Goal: Use online tool/utility: Utilize a website feature to perform a specific function

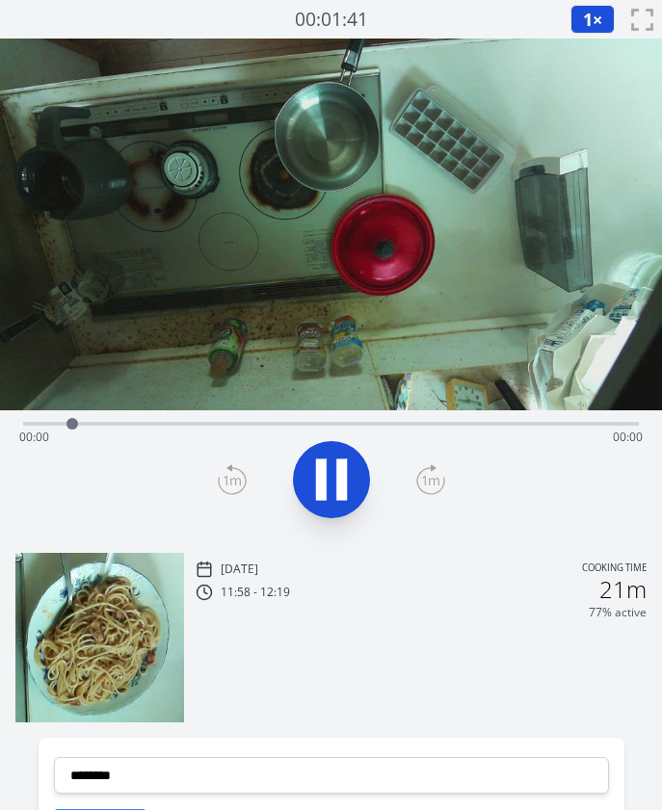
scroll to position [344, 0]
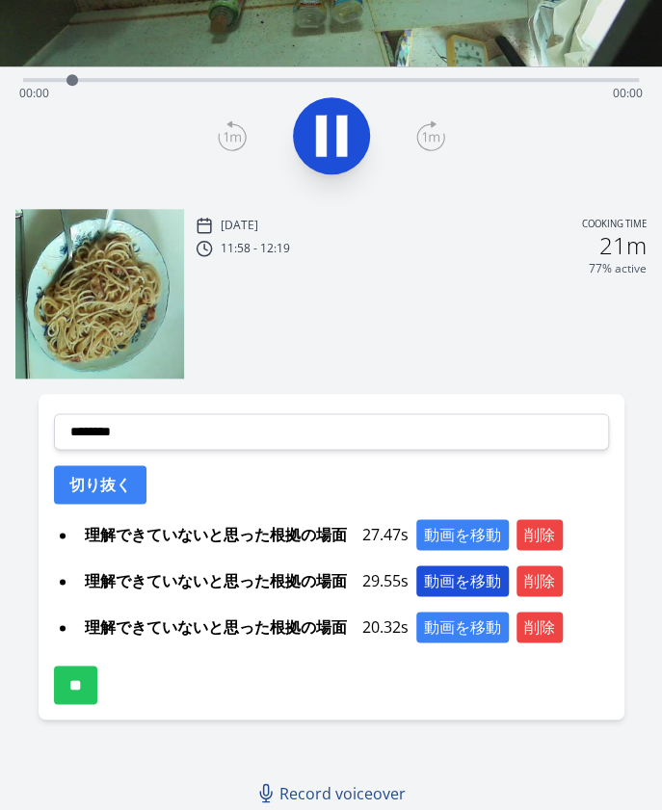
click at [462, 576] on button "動画を移動" at bounding box center [462, 580] width 92 height 31
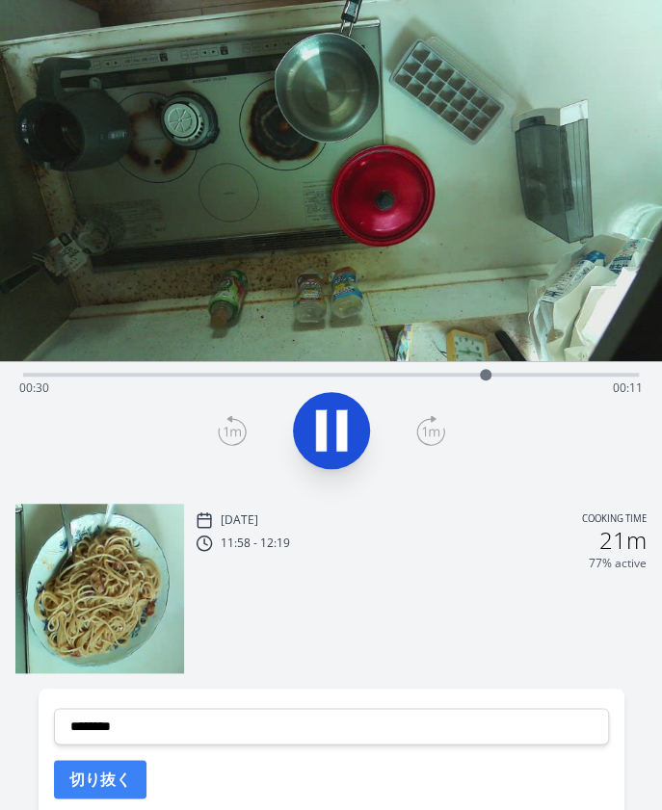
scroll to position [51, 0]
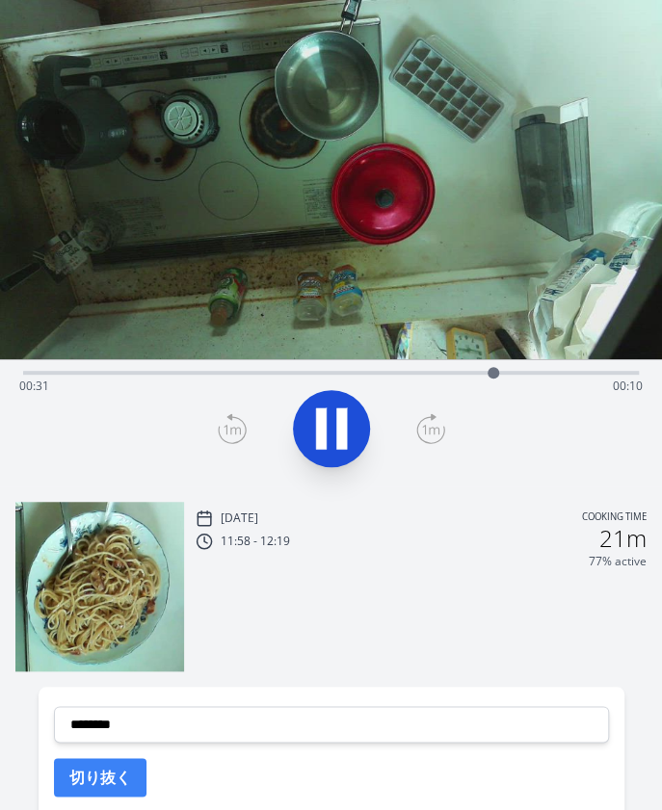
click at [345, 422] on icon at bounding box center [341, 428] width 11 height 41
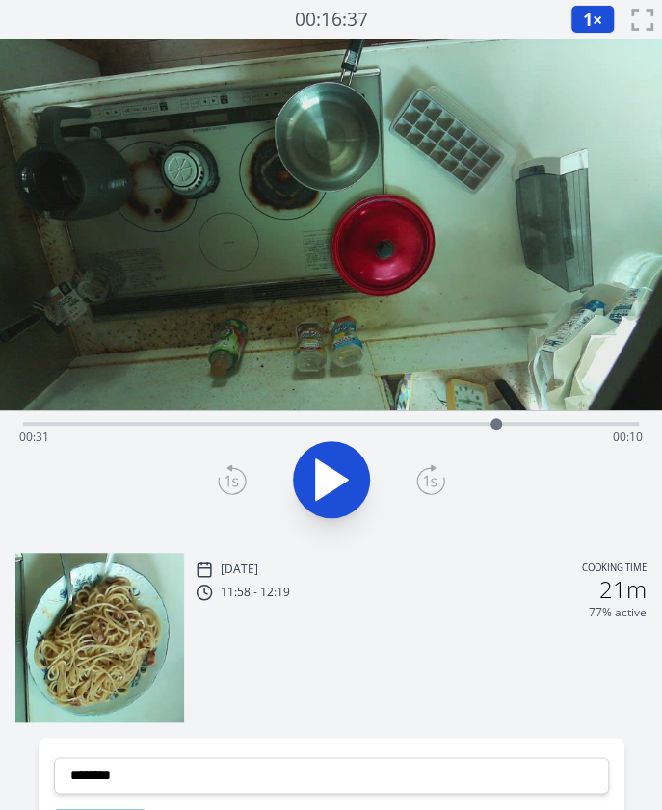
click at [451, 425] on div "Time elapsed: 00:31 Time remaining: 00:10" at bounding box center [330, 437] width 623 height 31
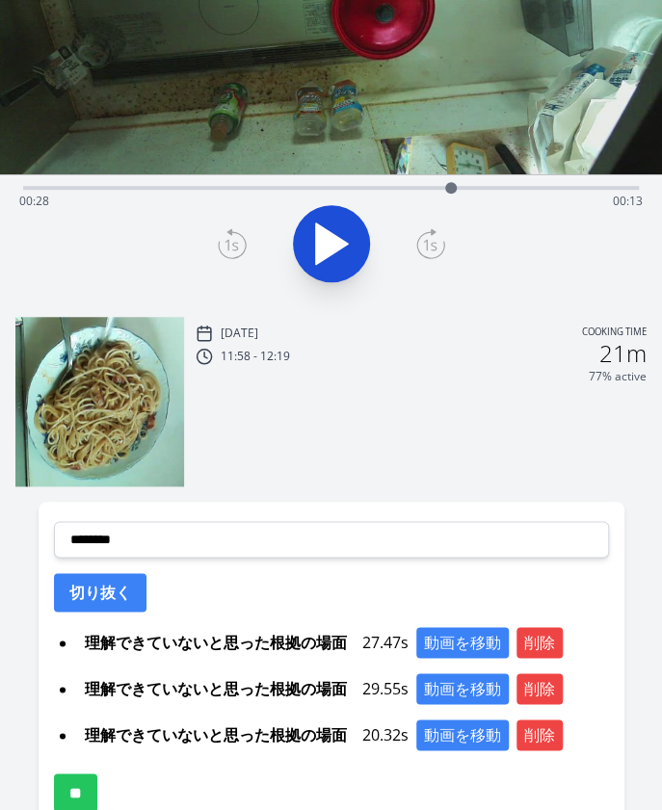
scroll to position [344, 0]
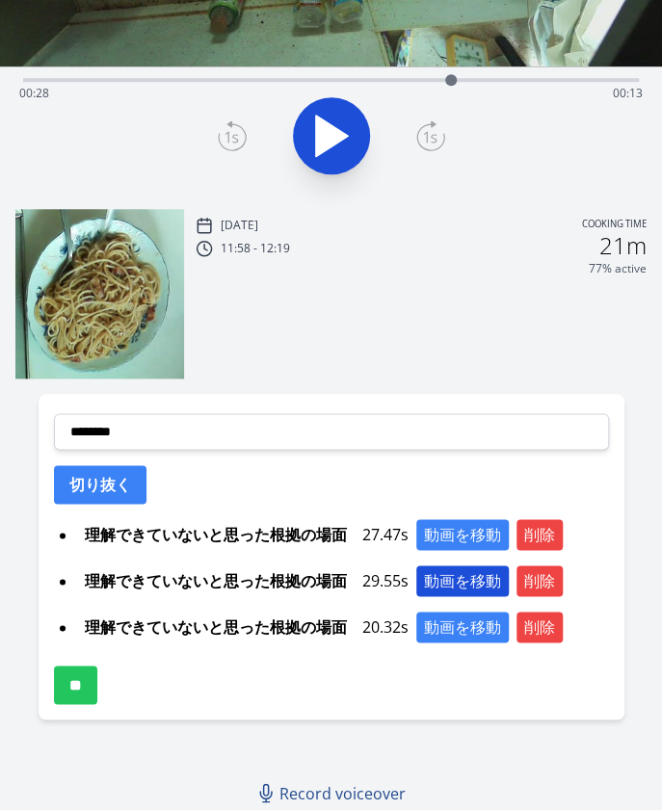
click at [432, 577] on button "動画を移動" at bounding box center [462, 580] width 92 height 31
click at [434, 587] on button "動画を移動" at bounding box center [462, 580] width 92 height 31
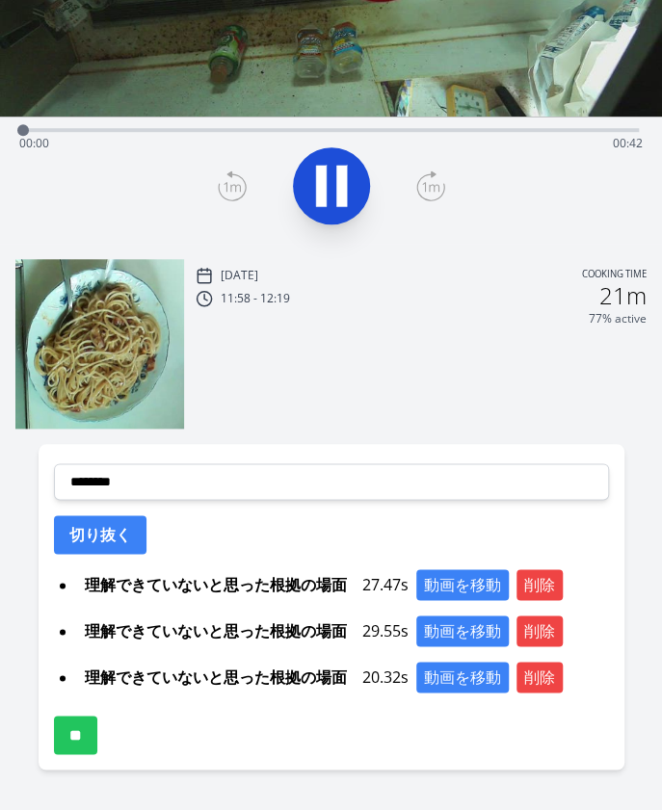
scroll to position [296, 0]
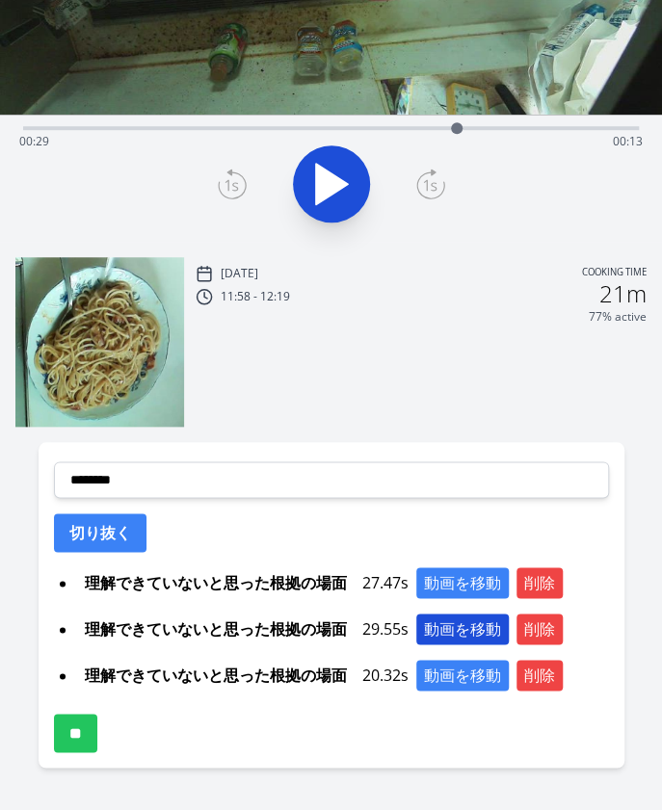
click at [461, 625] on button "動画を移動" at bounding box center [462, 629] width 92 height 31
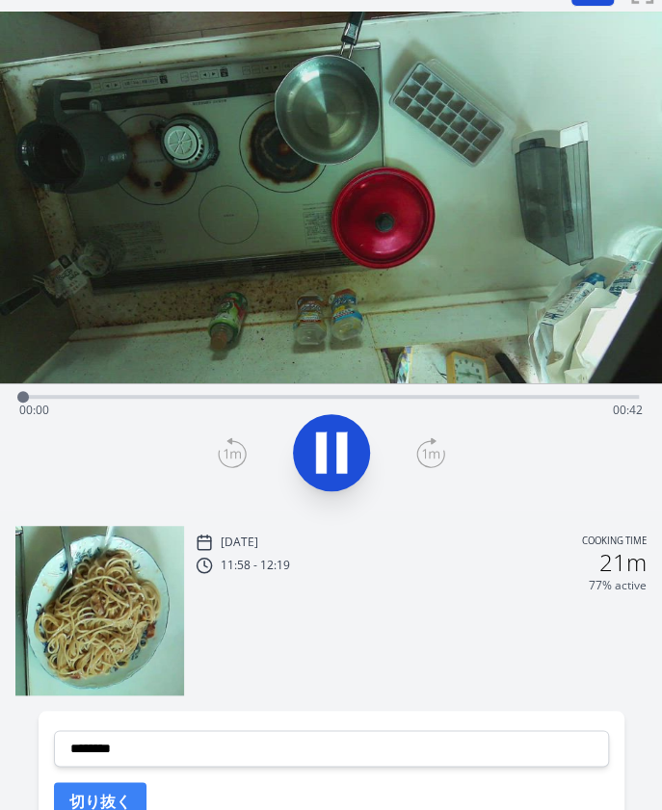
scroll to position [0, 0]
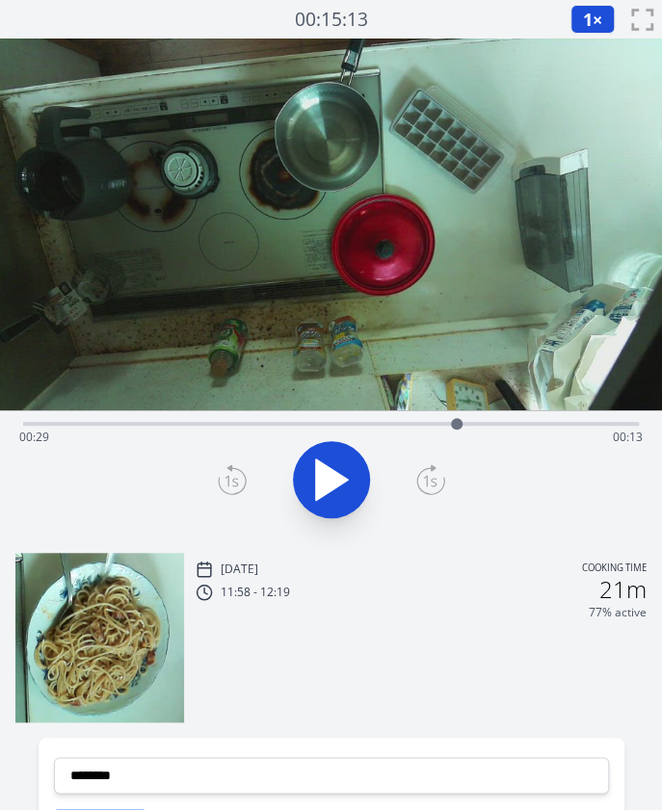
click at [334, 471] on icon at bounding box center [332, 479] width 32 height 40
click at [334, 471] on icon at bounding box center [331, 480] width 54 height 54
click at [243, 469] on icon at bounding box center [232, 479] width 29 height 31
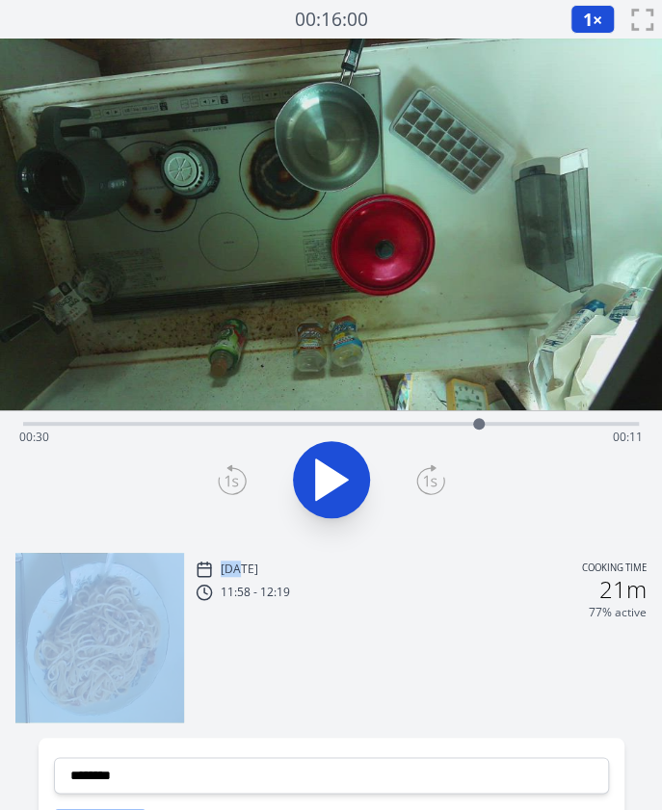
click at [243, 469] on icon at bounding box center [232, 479] width 29 height 31
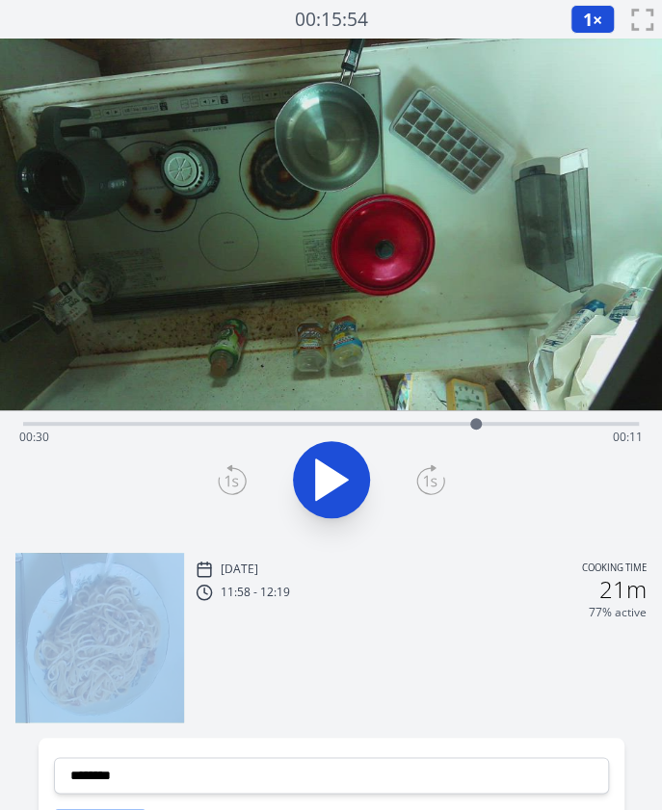
click at [243, 469] on icon at bounding box center [232, 479] width 29 height 31
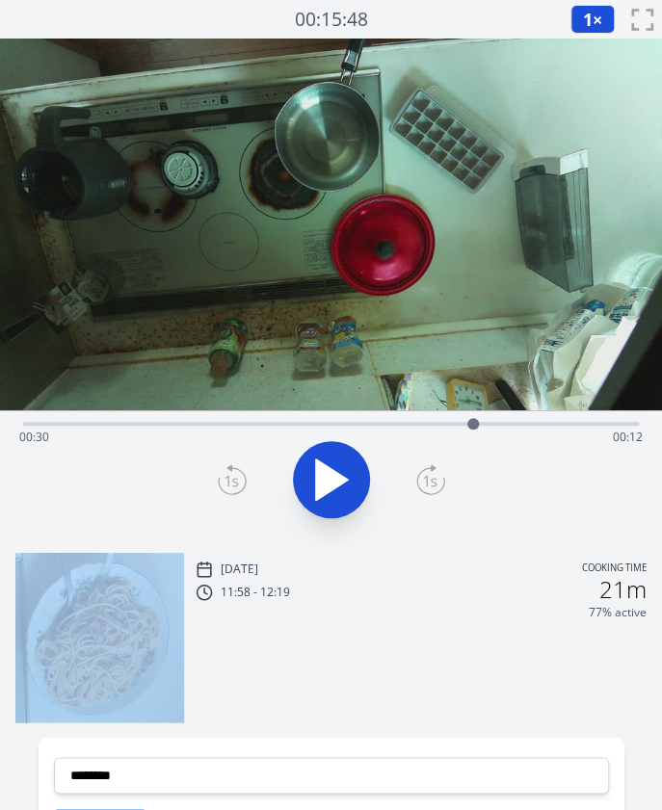
click at [243, 469] on icon at bounding box center [232, 479] width 29 height 31
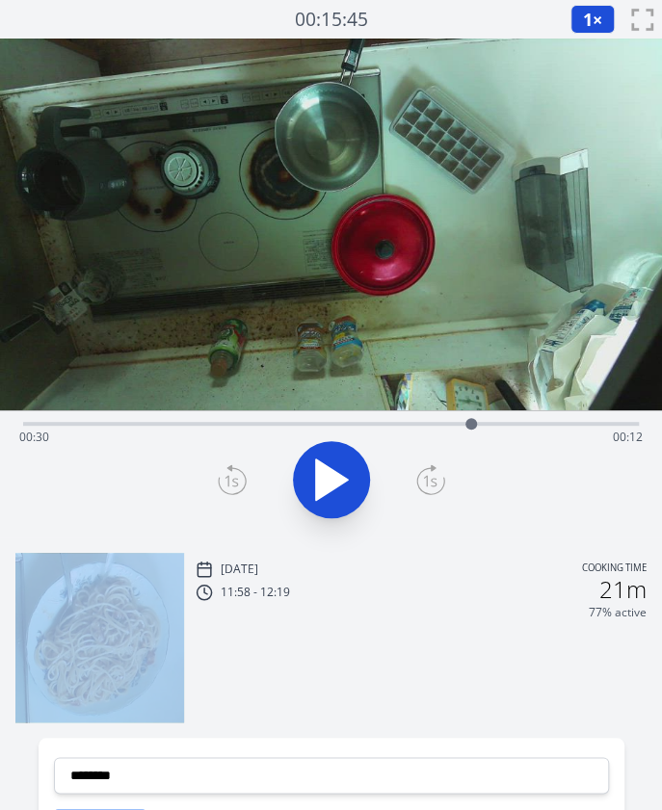
click at [243, 469] on icon at bounding box center [232, 479] width 29 height 31
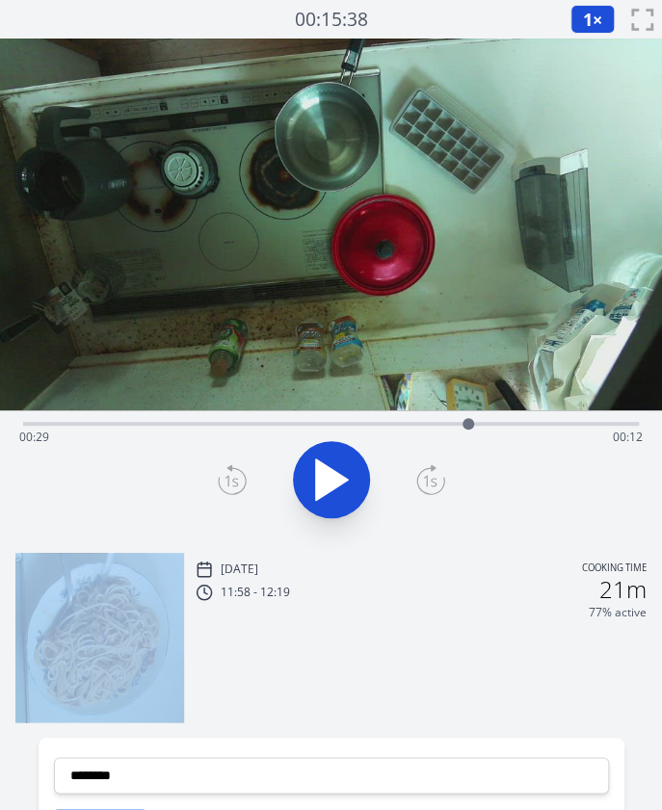
click at [243, 469] on icon at bounding box center [232, 479] width 29 height 31
click at [455, 426] on div at bounding box center [467, 423] width 29 height 29
click at [343, 487] on icon at bounding box center [341, 479] width 11 height 41
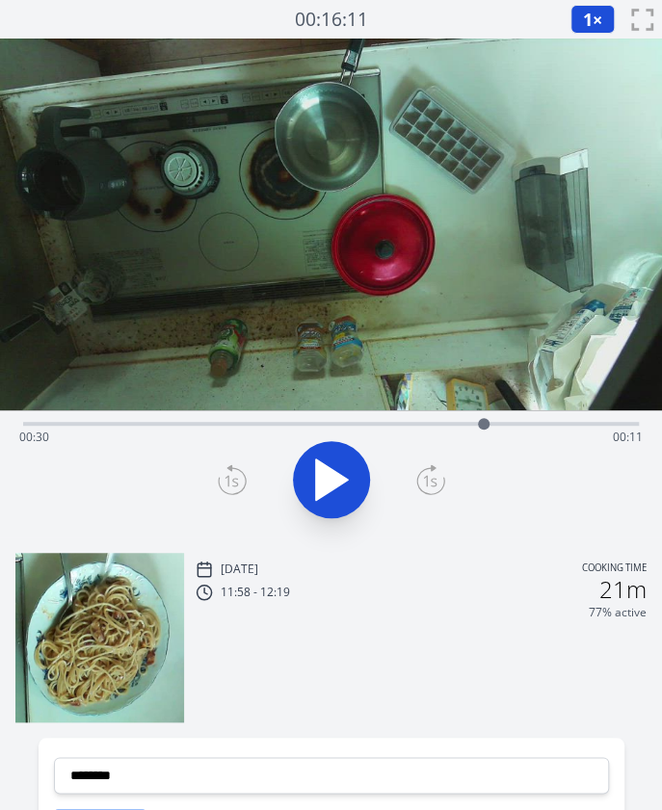
click at [462, 419] on div "Time elapsed: 00:30 Time remaining: 00:11" at bounding box center [331, 421] width 616 height 23
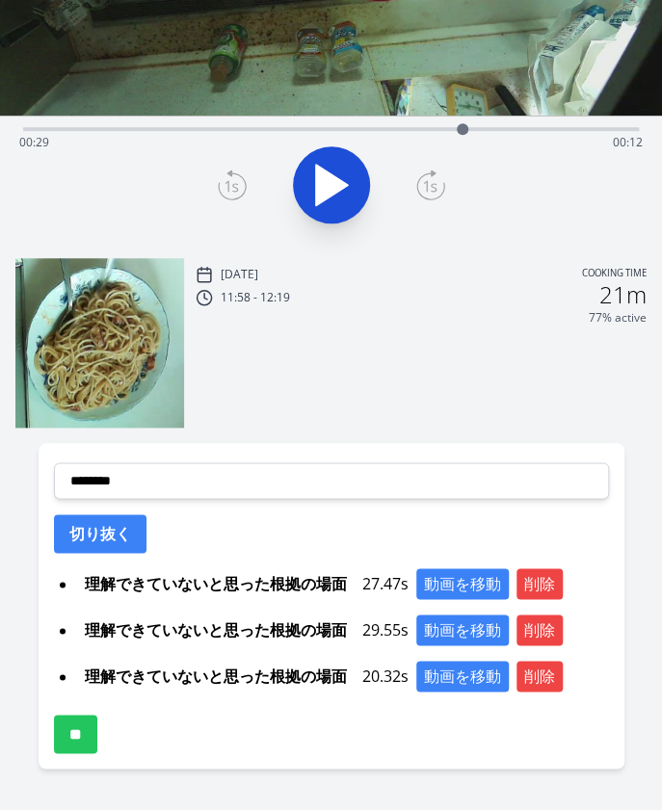
scroll to position [344, 0]
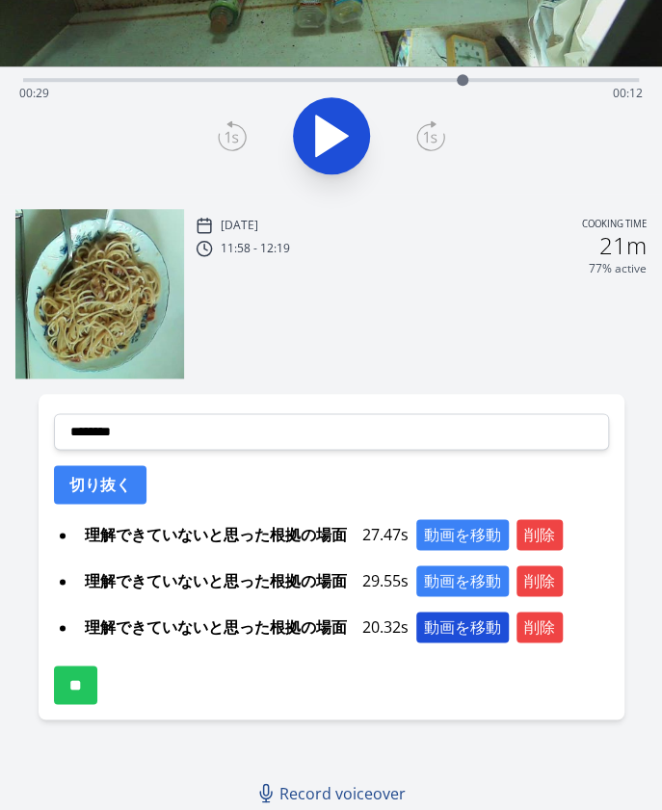
click at [472, 619] on button "動画を移動" at bounding box center [462, 627] width 92 height 31
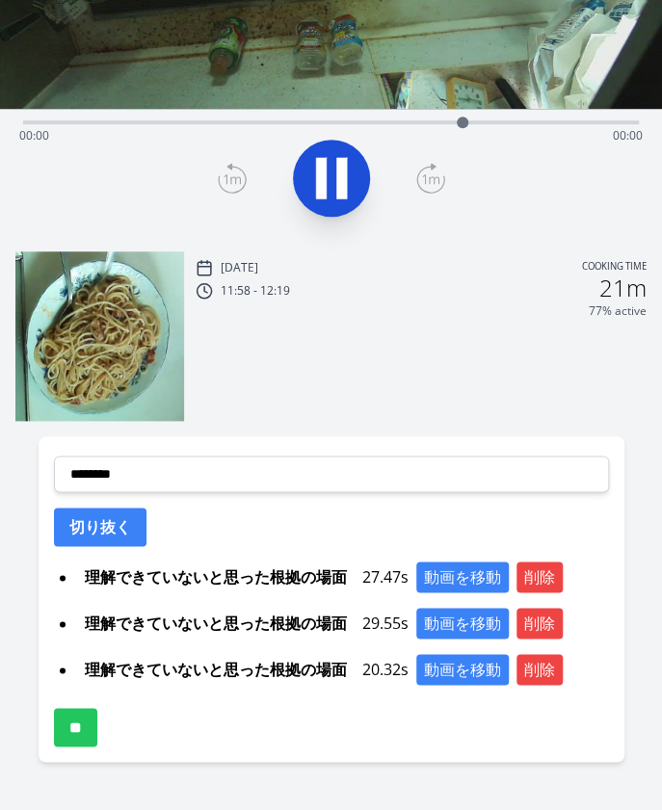
scroll to position [302, 0]
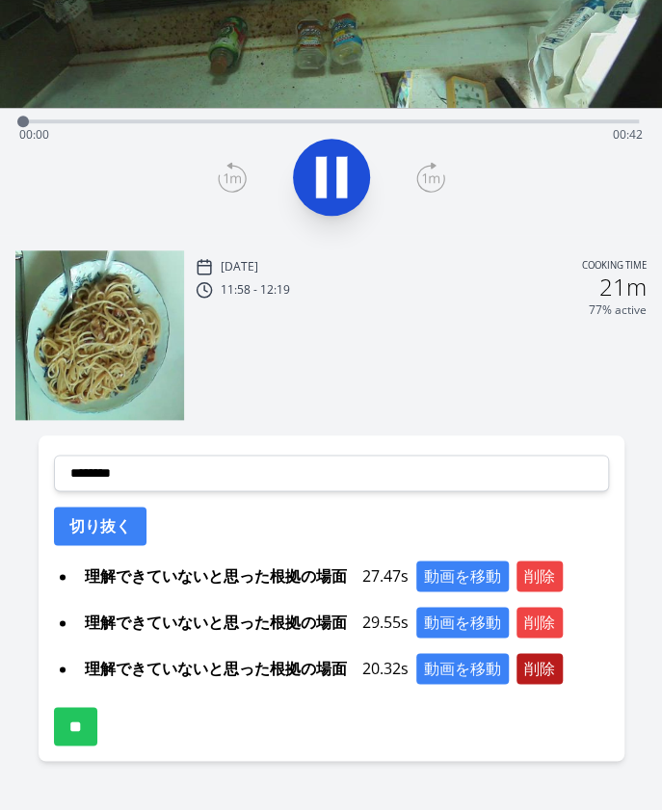
click at [535, 668] on button "削除" at bounding box center [539, 668] width 46 height 31
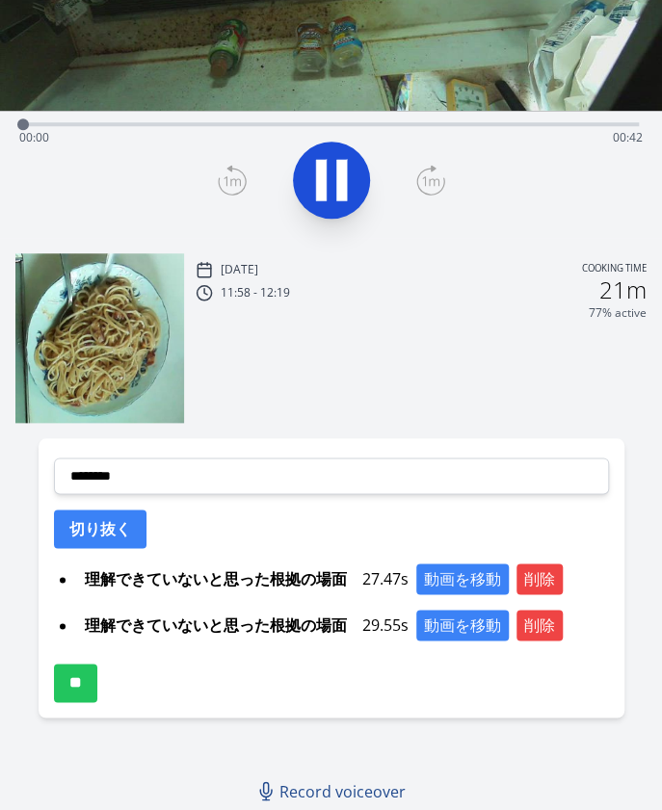
scroll to position [298, 0]
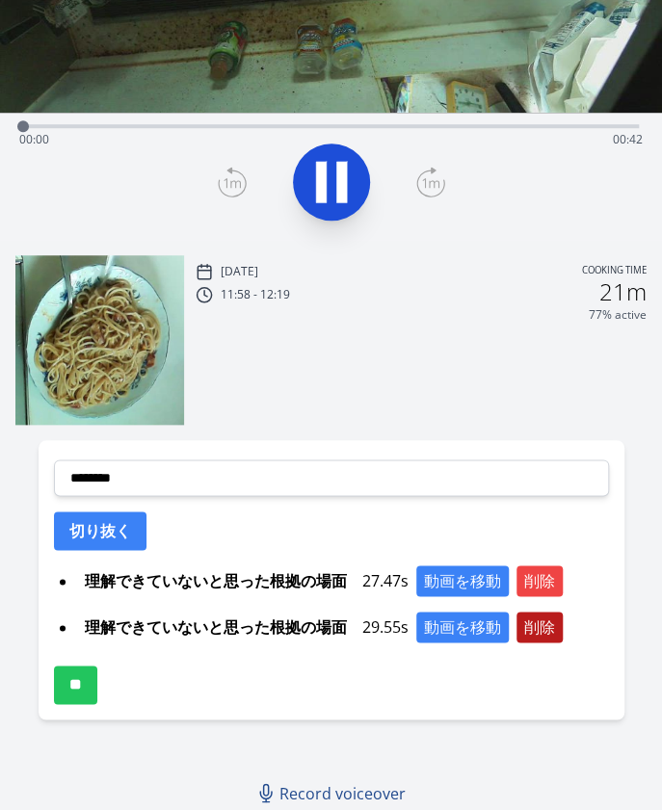
click at [536, 618] on button "削除" at bounding box center [539, 627] width 46 height 31
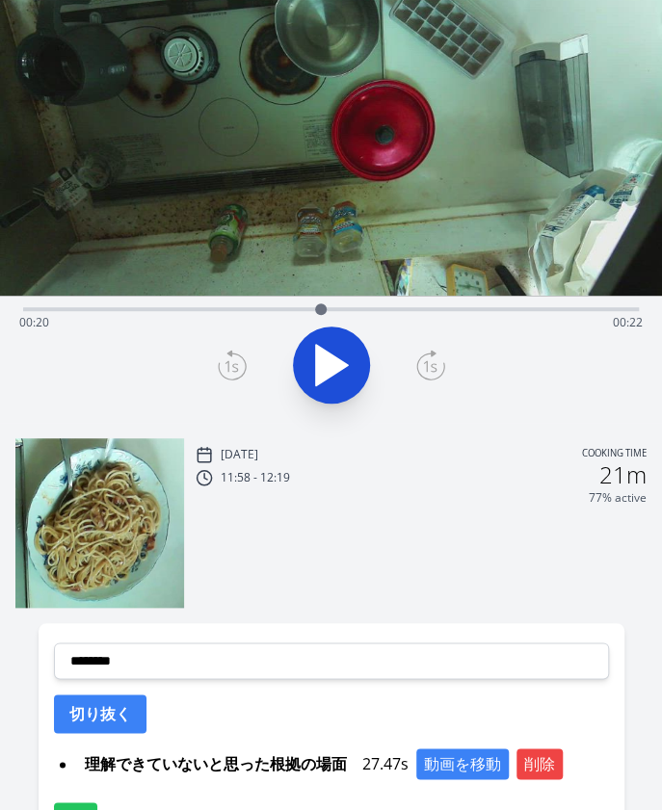
scroll to position [0, 0]
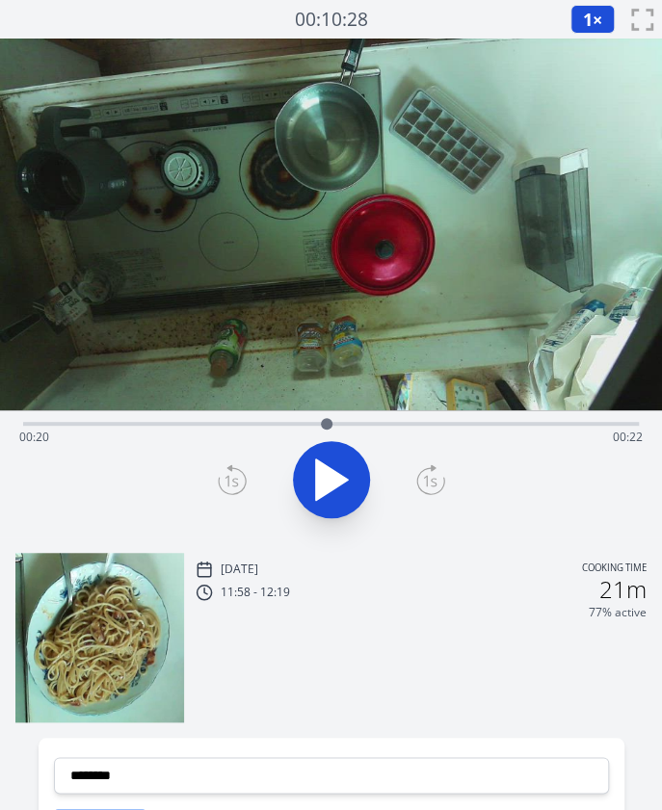
click at [395, 419] on div "Time elapsed: 00:20 Time remaining: 00:22" at bounding box center [331, 421] width 616 height 23
click at [426, 419] on div "Time elapsed: 00:24 Time remaining: 00:17" at bounding box center [331, 421] width 616 height 23
click at [446, 425] on div "Time elapsed: 00:26 Time remaining: 00:15" at bounding box center [330, 437] width 623 height 31
click at [464, 422] on div "Time elapsed: 00:28 Time remaining: 00:13" at bounding box center [330, 437] width 623 height 31
click at [235, 483] on icon at bounding box center [230, 482] width 13 height 12
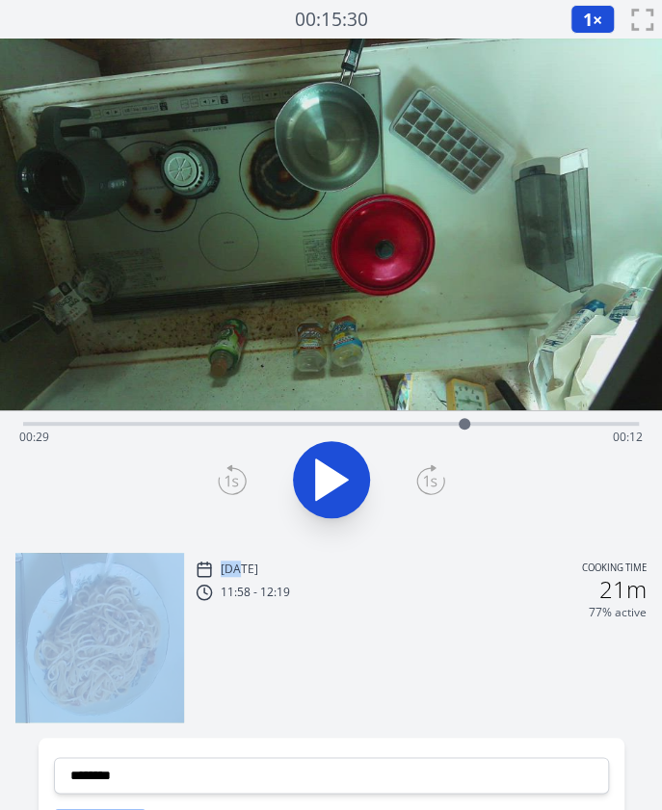
click at [235, 483] on icon at bounding box center [230, 482] width 13 height 12
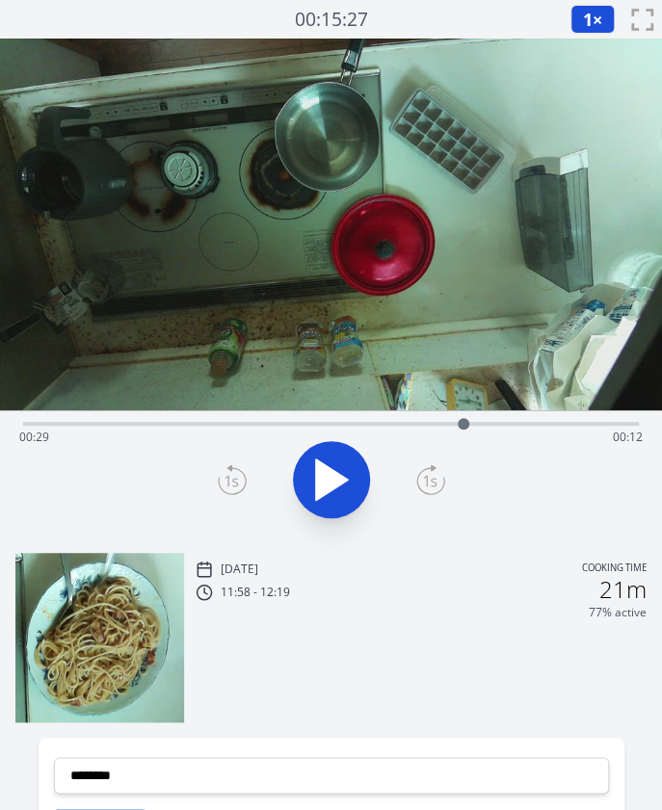
click at [235, 483] on icon at bounding box center [230, 482] width 13 height 12
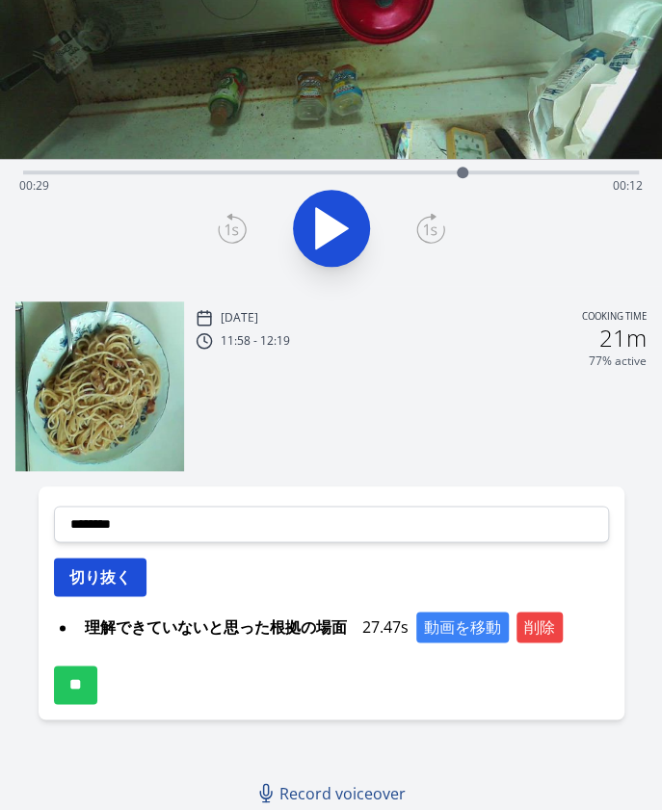
click at [118, 567] on button "切り抜く" at bounding box center [100, 577] width 92 height 39
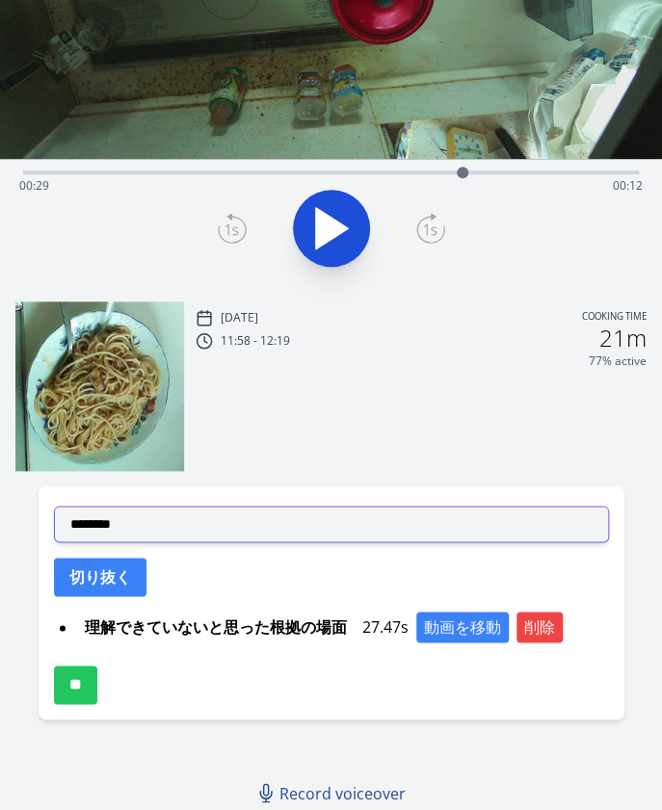
click at [272, 513] on select "**********" at bounding box center [331, 524] width 555 height 37
select select "**********"
click at [54, 506] on select "**********" at bounding box center [331, 524] width 555 height 37
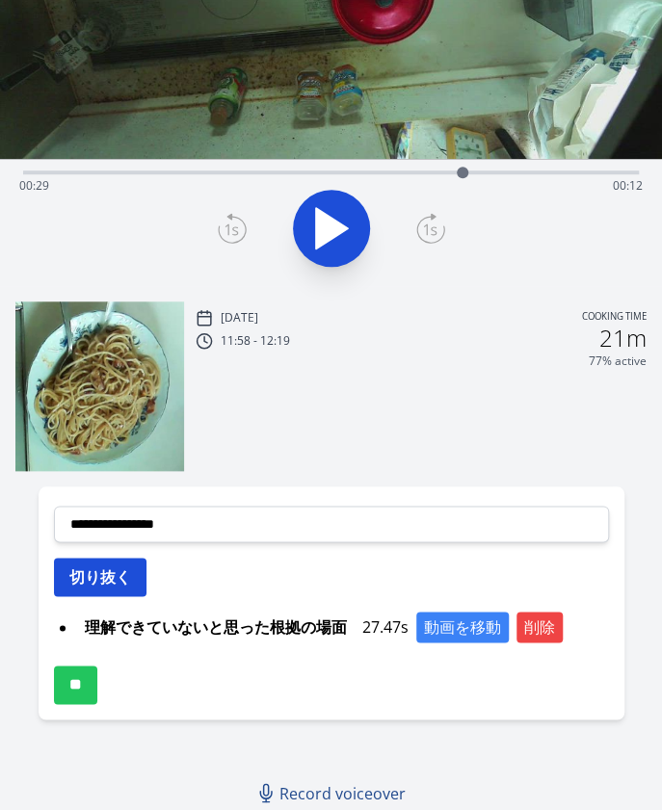
click at [75, 587] on button "切り抜く" at bounding box center [100, 577] width 92 height 39
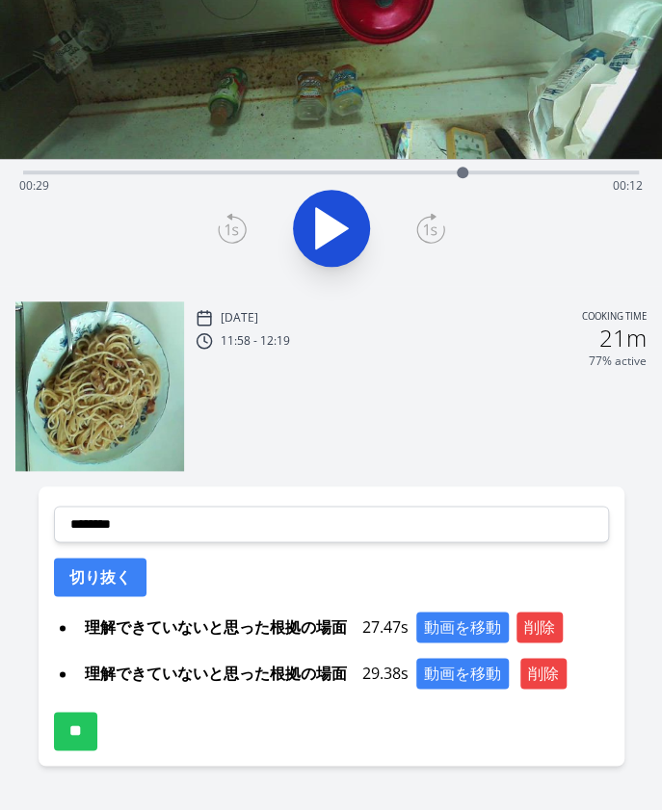
scroll to position [0, 0]
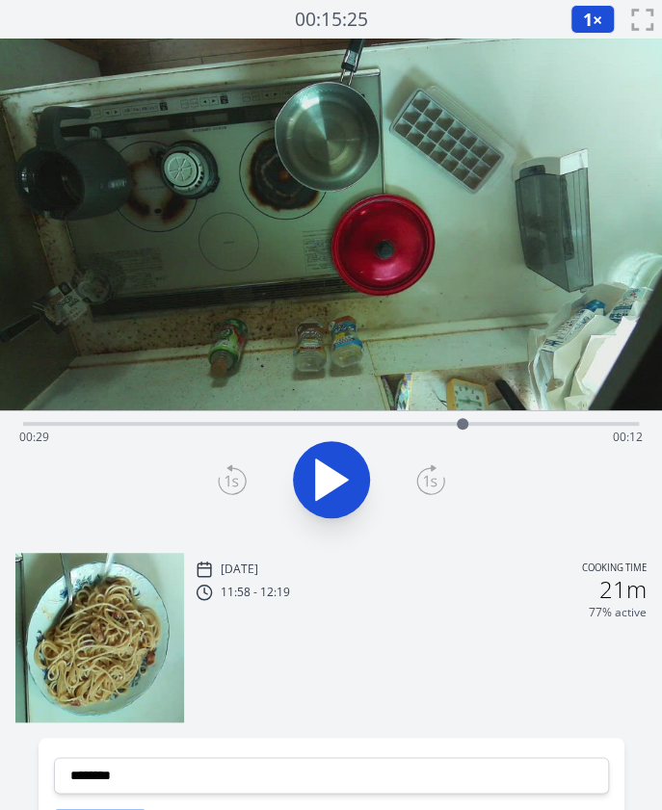
click at [144, 430] on div "Time elapsed: 00:29 Time remaining: 00:12" at bounding box center [330, 437] width 623 height 31
click at [106, 419] on div "Time elapsed: 00:08 Time remaining: 00:34" at bounding box center [331, 421] width 616 height 23
click at [146, 423] on div "Time elapsed: 00:05 Time remaining: 00:36" at bounding box center [330, 437] width 623 height 31
click at [177, 422] on div "Time elapsed: 00:08 Time remaining: 00:33" at bounding box center [330, 437] width 623 height 31
click at [214, 412] on div "Time elapsed: 00:10 Time remaining: 00:31" at bounding box center [331, 421] width 616 height 23
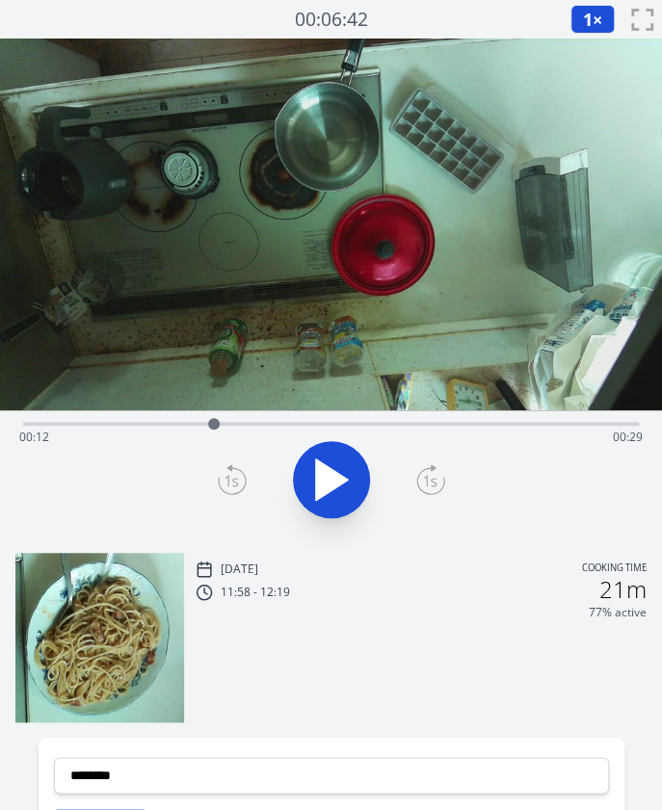
click at [232, 417] on div "Time elapsed: 00:12 Time remaining: 00:29" at bounding box center [331, 421] width 616 height 23
click at [257, 420] on div "Time elapsed: 00:14 Time remaining: 00:28" at bounding box center [331, 421] width 616 height 23
click at [279, 418] on div "Time elapsed: 00:15 Time remaining: 00:26" at bounding box center [331, 421] width 616 height 23
click at [290, 418] on div at bounding box center [279, 423] width 29 height 29
click at [301, 421] on div at bounding box center [289, 423] width 29 height 29
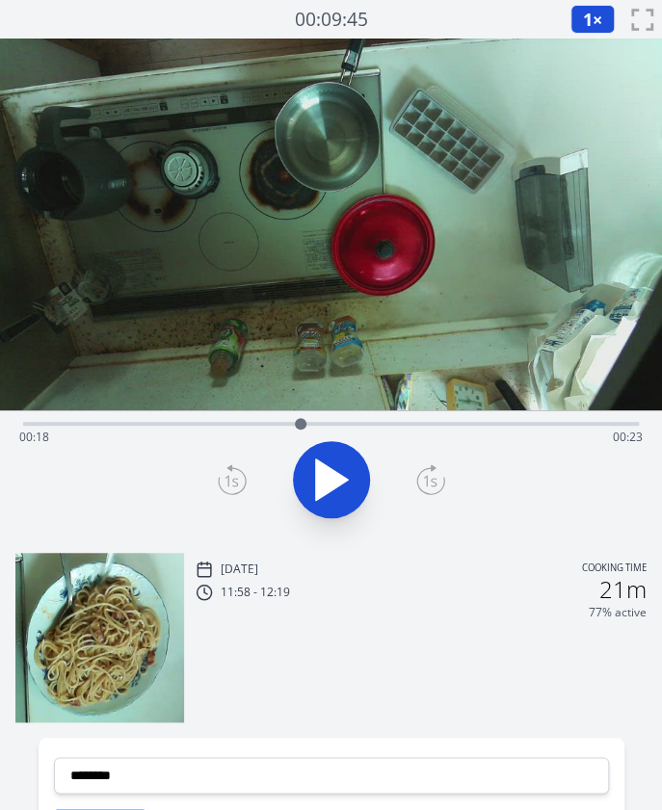
click at [312, 423] on div at bounding box center [300, 423] width 29 height 29
click at [329, 423] on div "Time elapsed: 00:19 Time remaining: 00:22" at bounding box center [330, 437] width 623 height 31
click at [336, 425] on div at bounding box center [329, 423] width 29 height 29
click at [351, 422] on div "Time elapsed: 00:20 Time remaining: 00:21" at bounding box center [330, 437] width 623 height 31
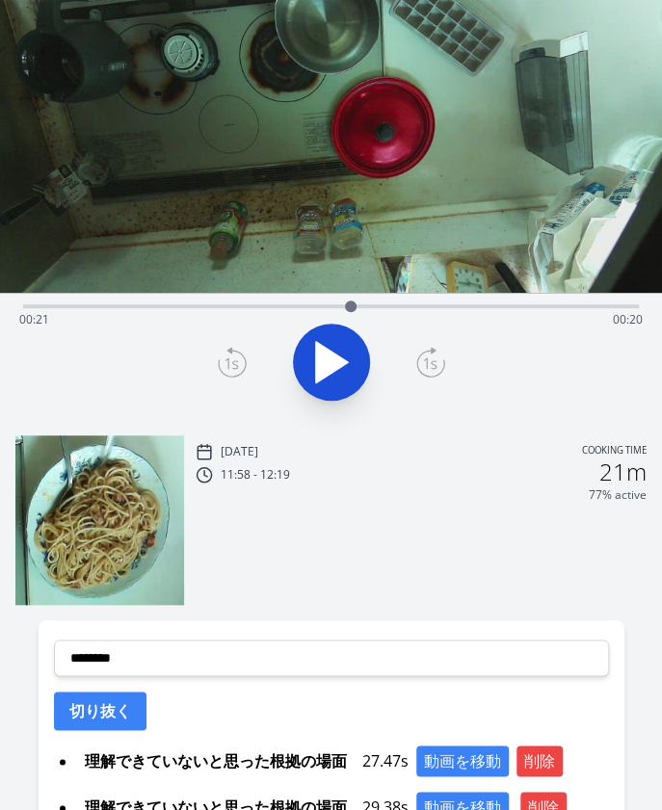
scroll to position [135, 0]
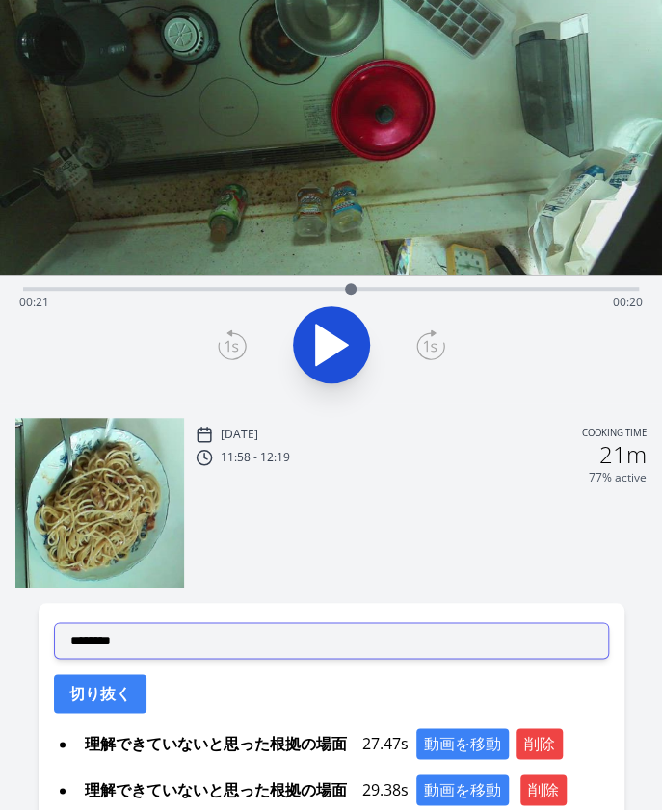
click at [144, 637] on select "**********" at bounding box center [331, 640] width 555 height 37
select select "**********"
click at [54, 622] on select "**********" at bounding box center [331, 640] width 555 height 37
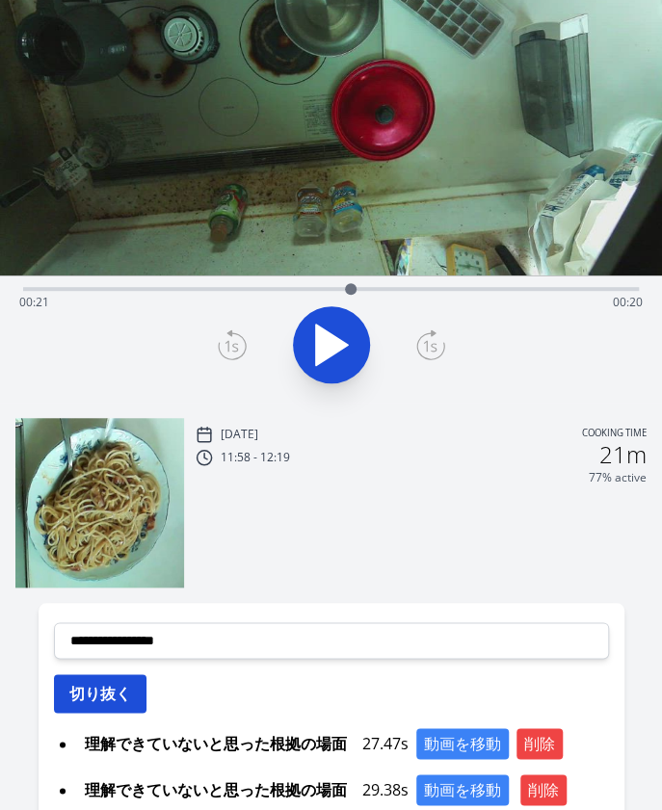
click at [71, 697] on button "切り抜く" at bounding box center [100, 693] width 92 height 39
select select
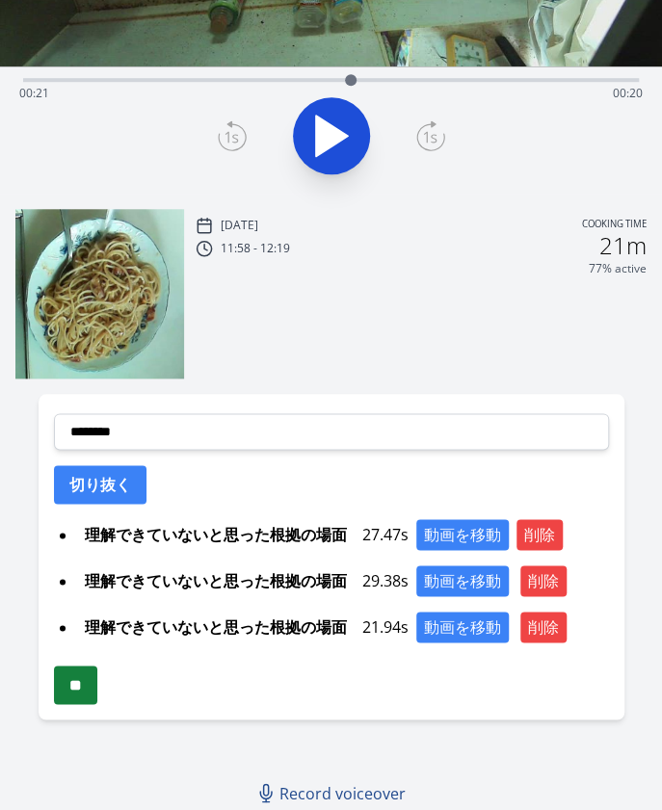
click at [84, 689] on input "**" at bounding box center [75, 685] width 43 height 39
click at [445, 521] on button "動画を移動" at bounding box center [462, 534] width 92 height 31
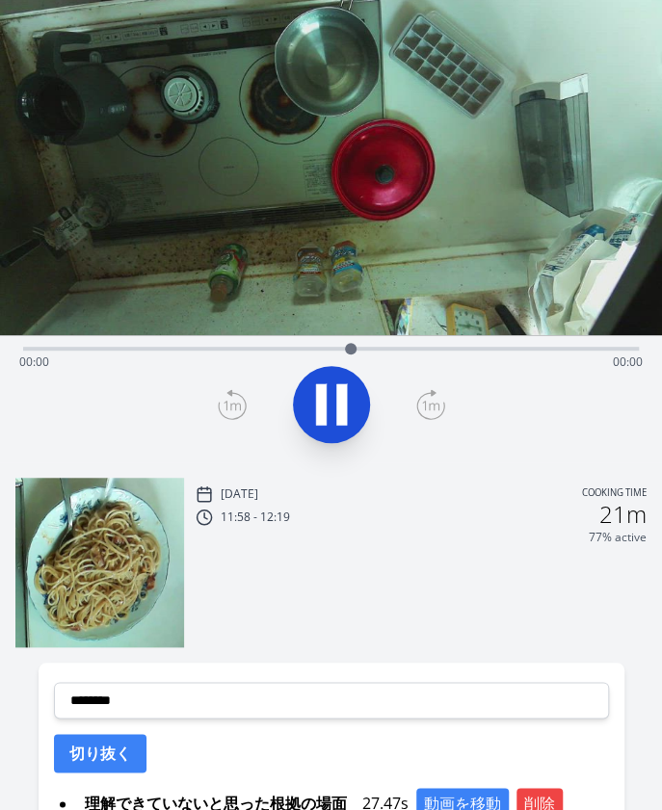
scroll to position [0, 0]
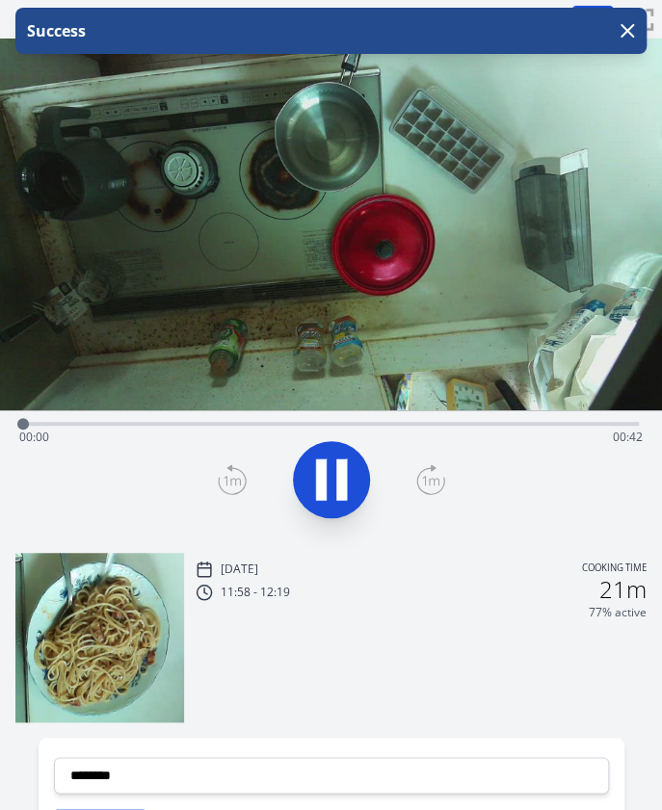
scroll to position [1, 0]
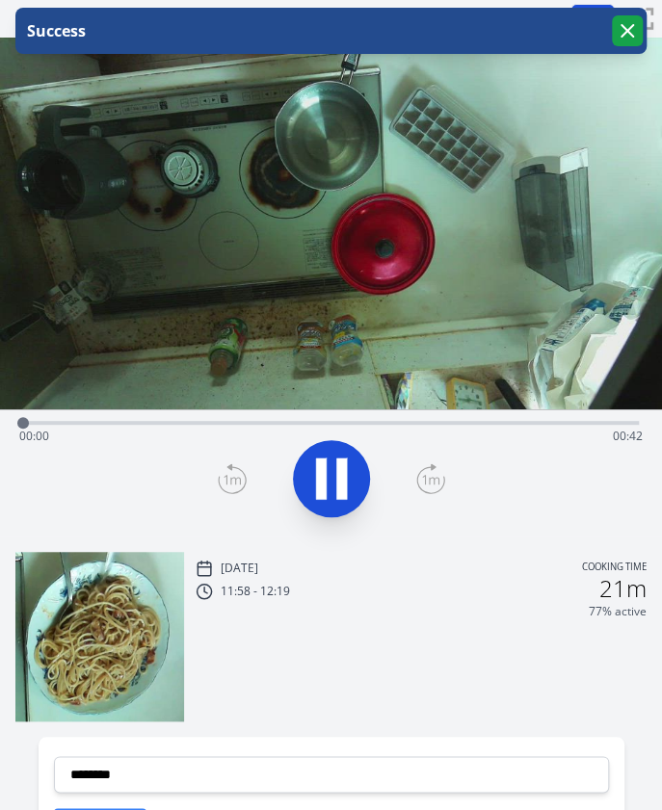
click at [626, 28] on icon "button" at bounding box center [627, 30] width 23 height 23
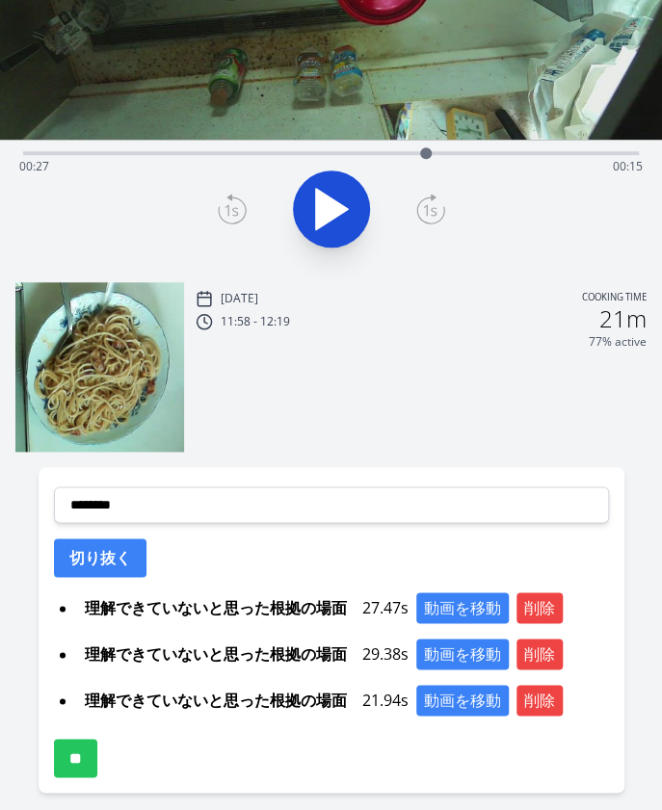
scroll to position [278, 0]
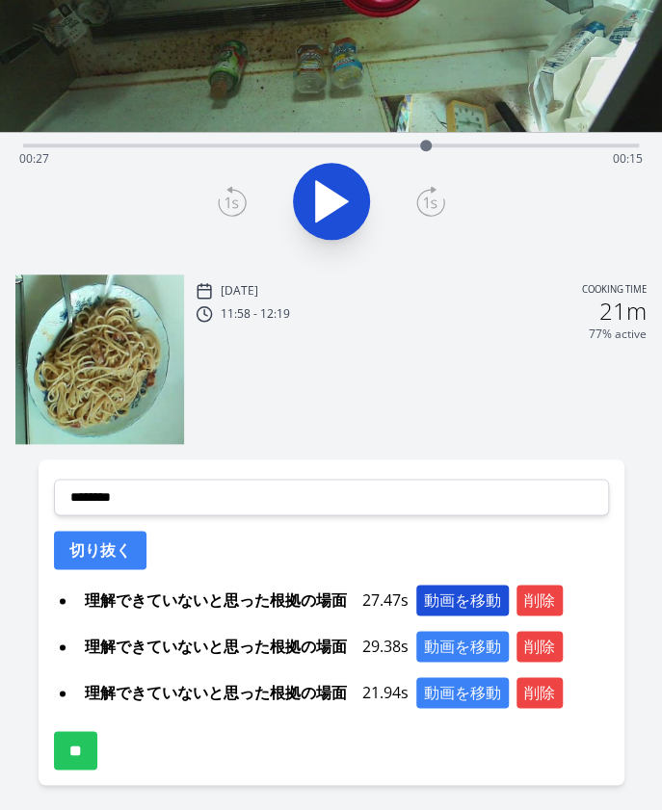
click at [442, 592] on button "動画を移動" at bounding box center [462, 600] width 92 height 31
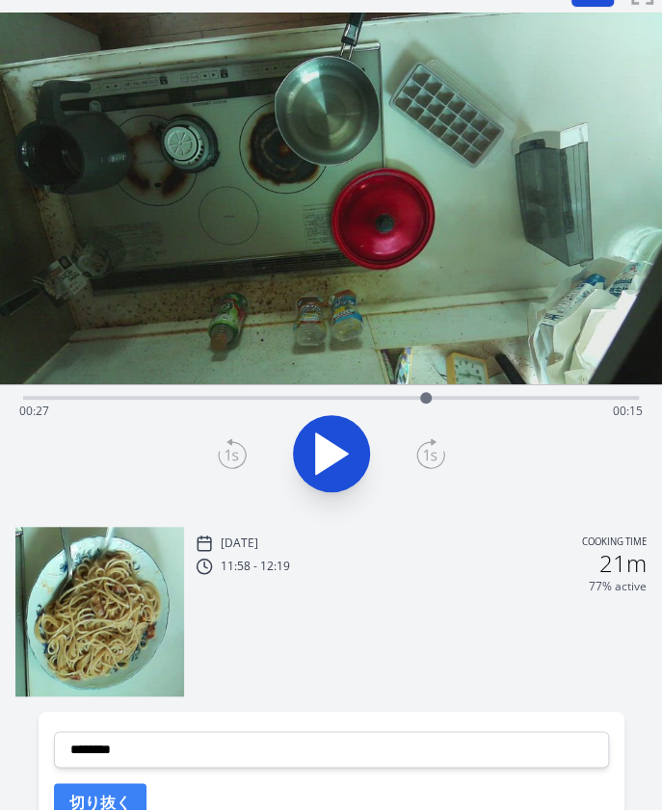
scroll to position [0, 0]
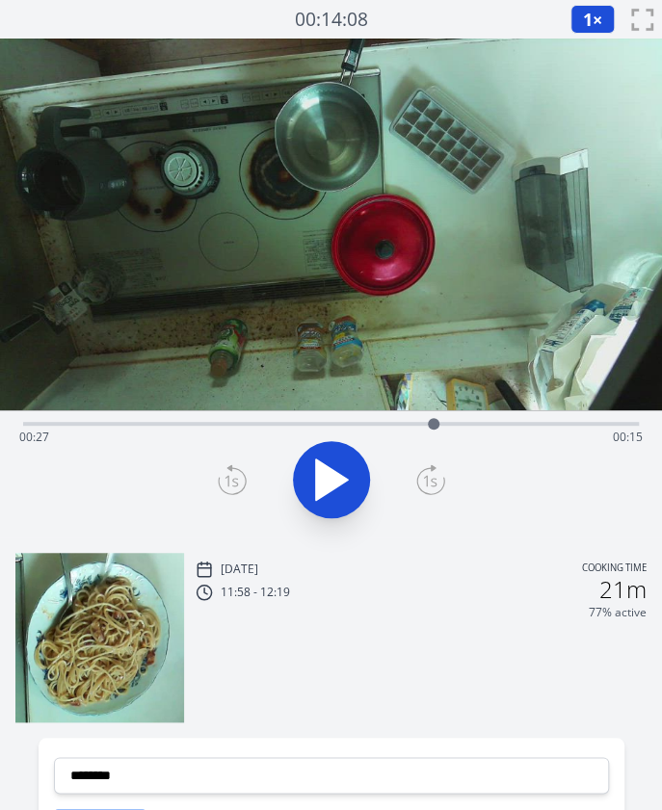
click at [337, 470] on icon at bounding box center [331, 480] width 54 height 54
click at [337, 470] on icon at bounding box center [341, 479] width 11 height 41
